Goal: Transaction & Acquisition: Download file/media

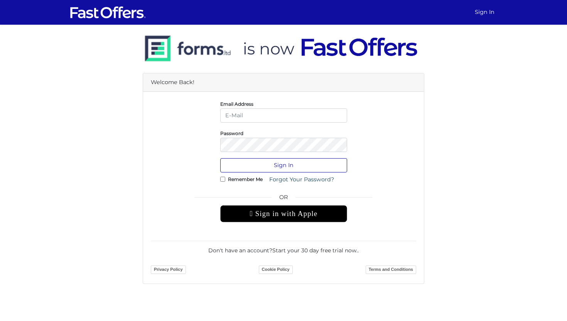
type input "jenelle@strata.ca"
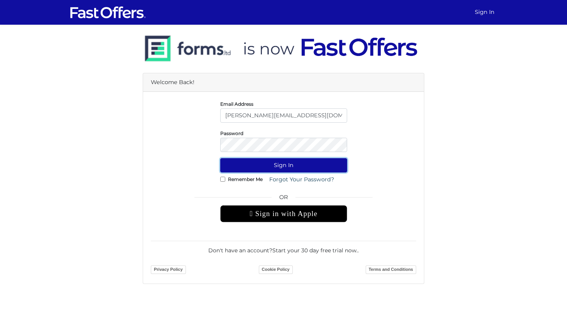
click at [292, 168] on button "Sign In" at bounding box center [283, 165] width 127 height 14
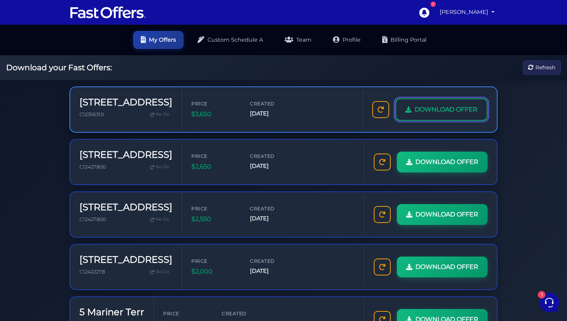
click at [447, 110] on span "DOWNLOAD OFFER" at bounding box center [446, 110] width 63 height 10
click at [449, 111] on span "DOWNLOAD OFFER" at bounding box center [446, 110] width 63 height 10
